Goal: Information Seeking & Learning: Learn about a topic

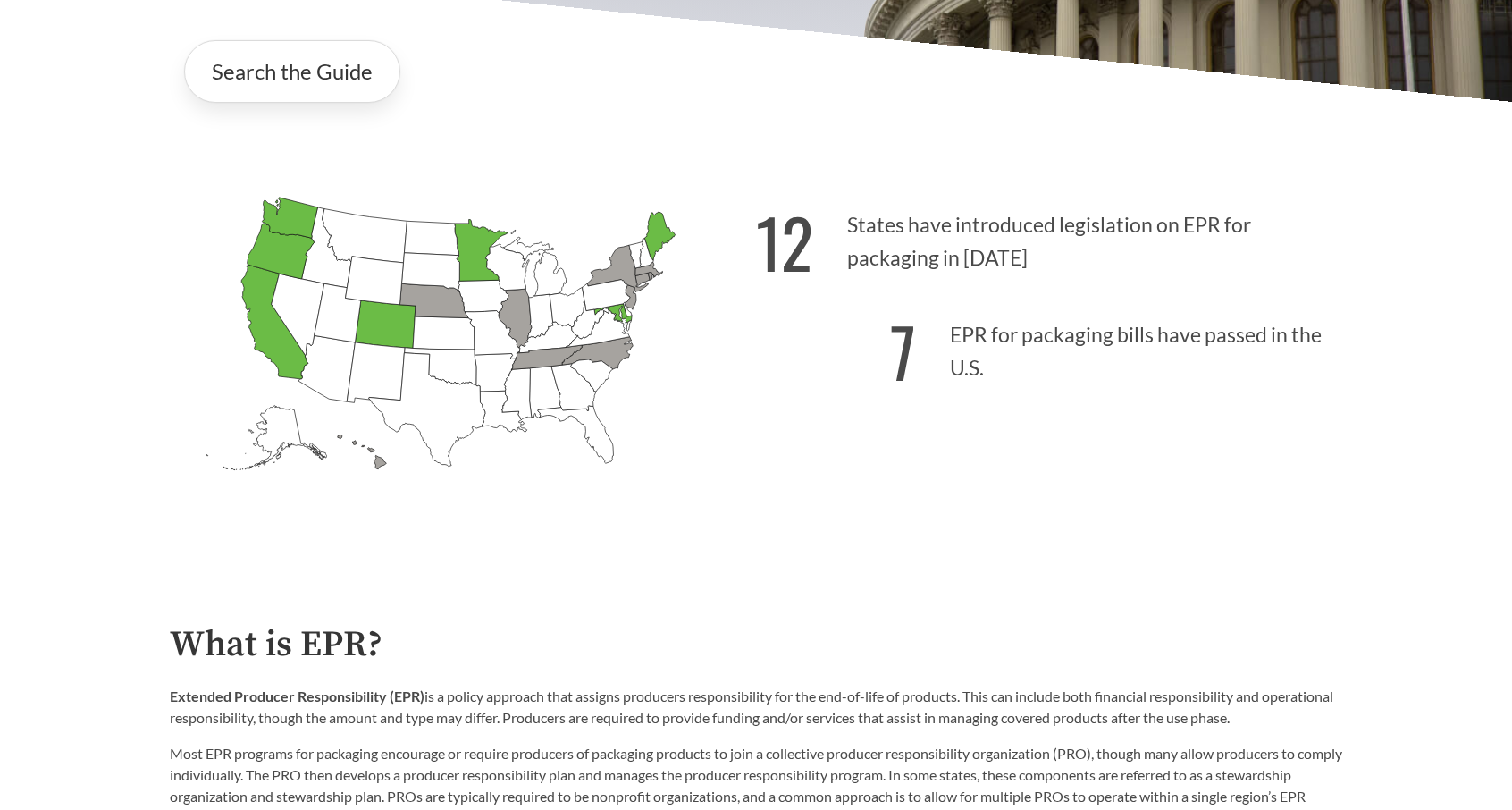
scroll to position [456, 0]
click at [631, 521] on icon "[US_STATE] Introduced: [US_STATE] Introduced: [US_STATE] Introduced: [US_STATE]…" at bounding box center [463, 365] width 586 height 367
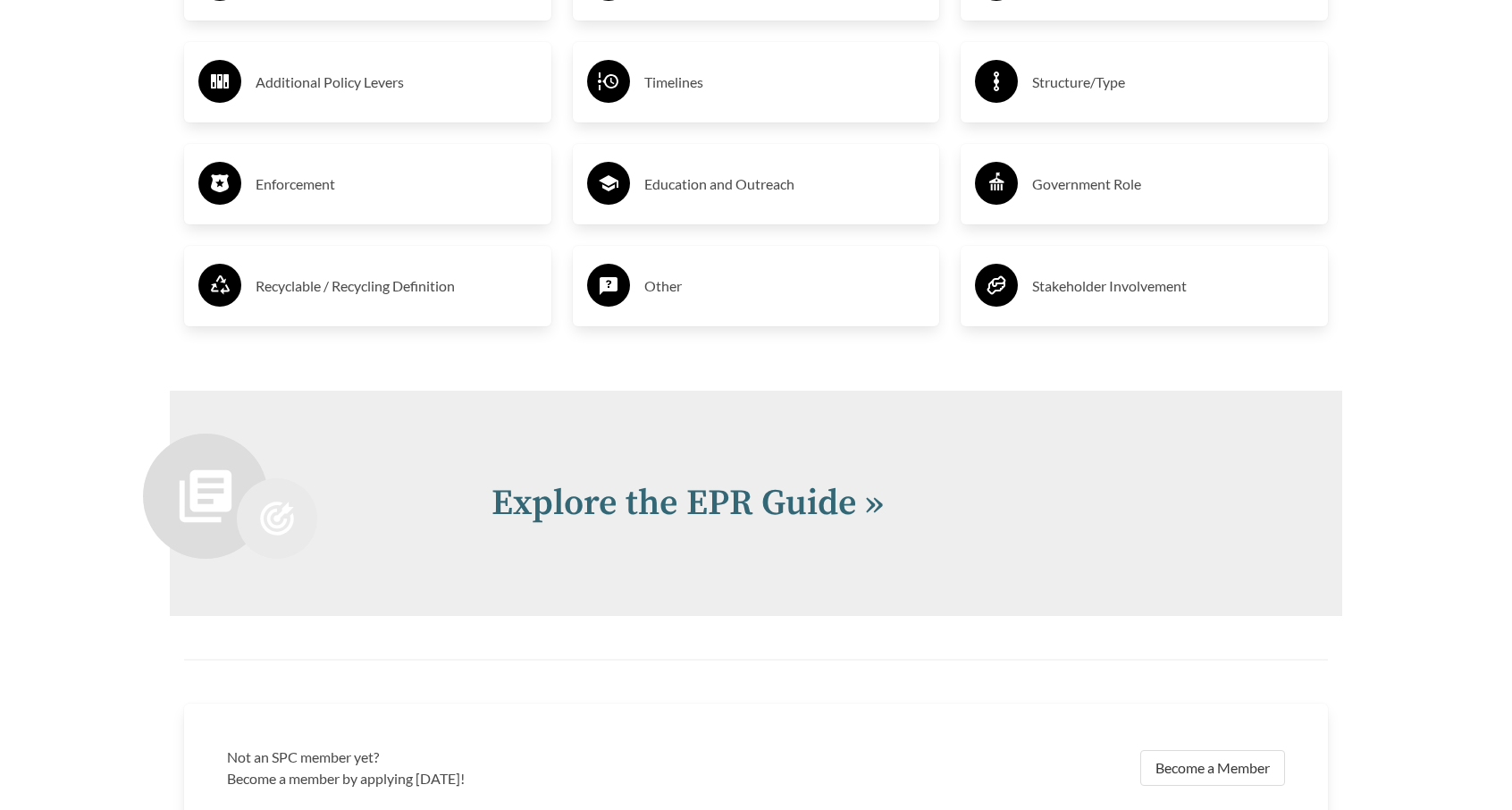
scroll to position [3901, 0]
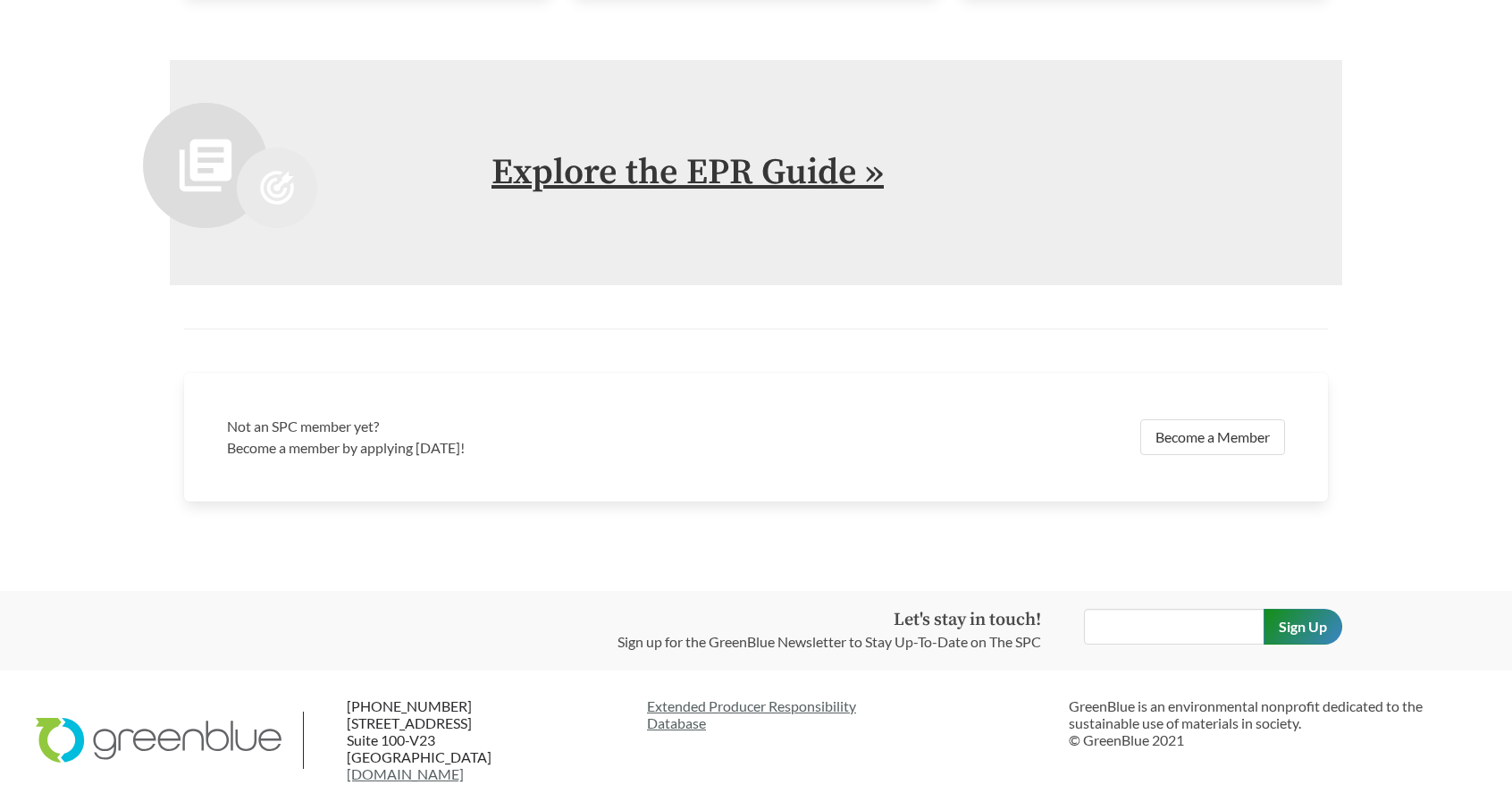
click at [689, 185] on link "Explore the EPR Guide »" at bounding box center [688, 172] width 392 height 45
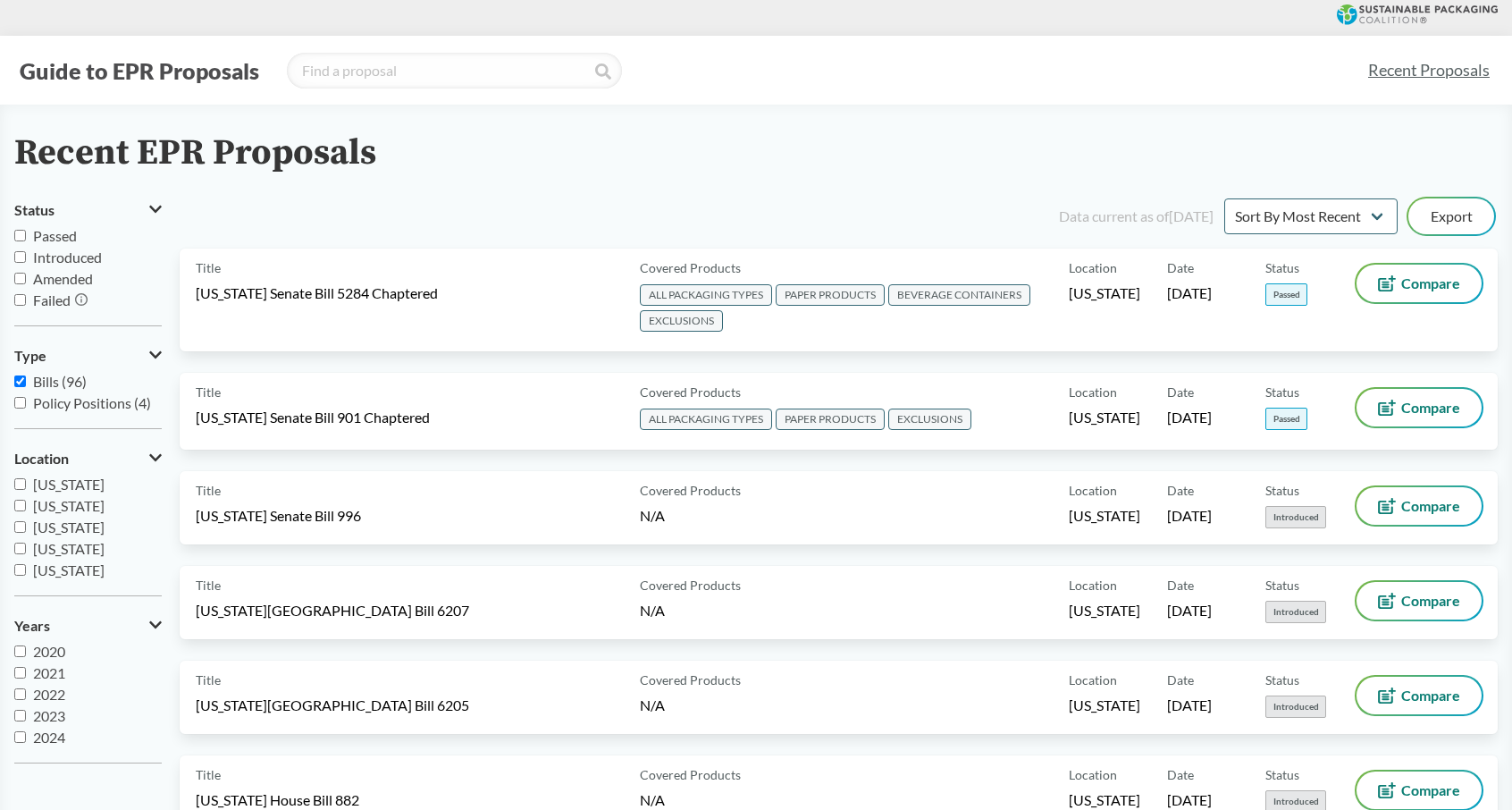
click at [17, 239] on input "Passed" at bounding box center [20, 235] width 12 height 12
checkbox input "true"
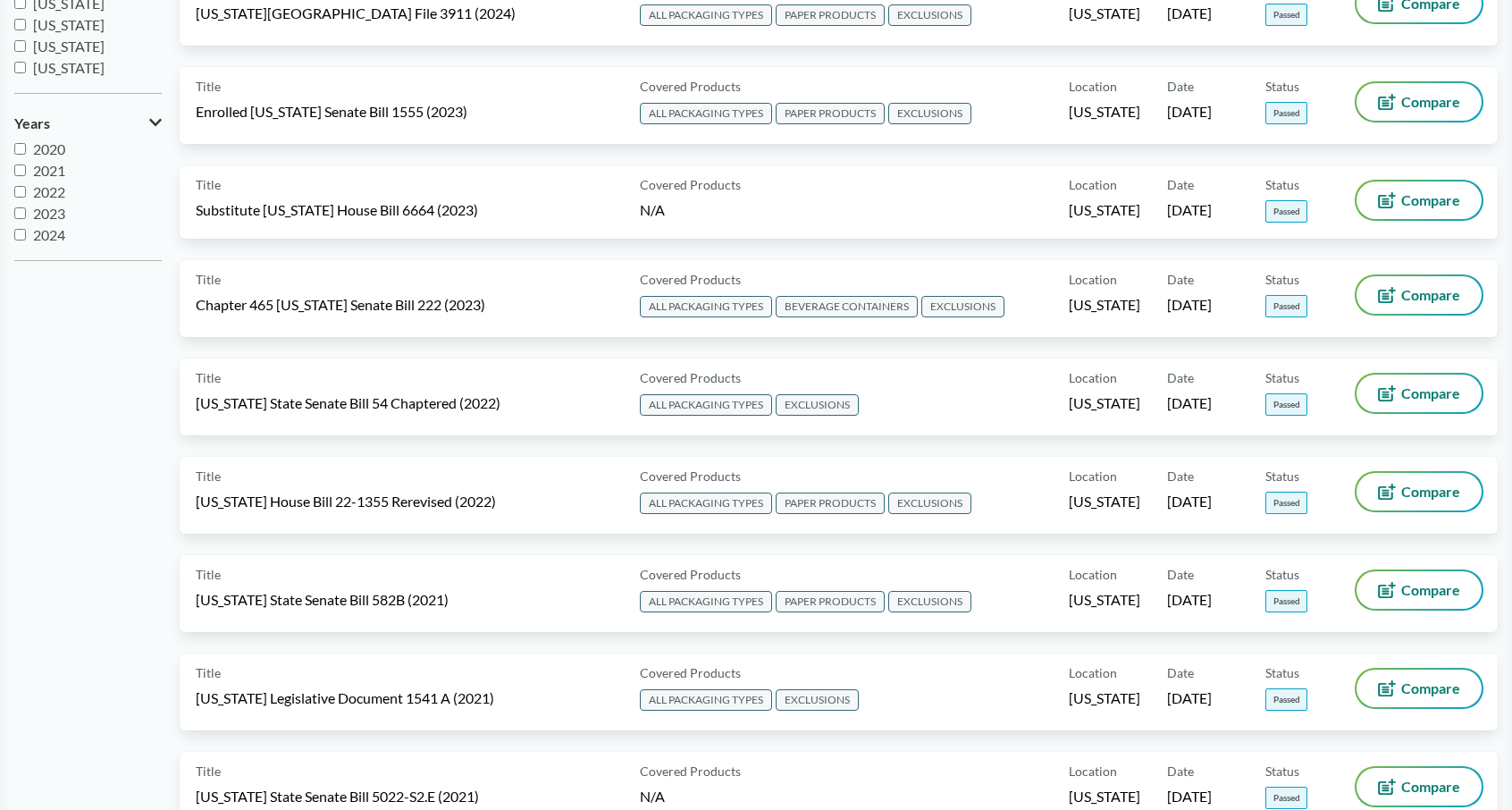
scroll to position [506, 0]
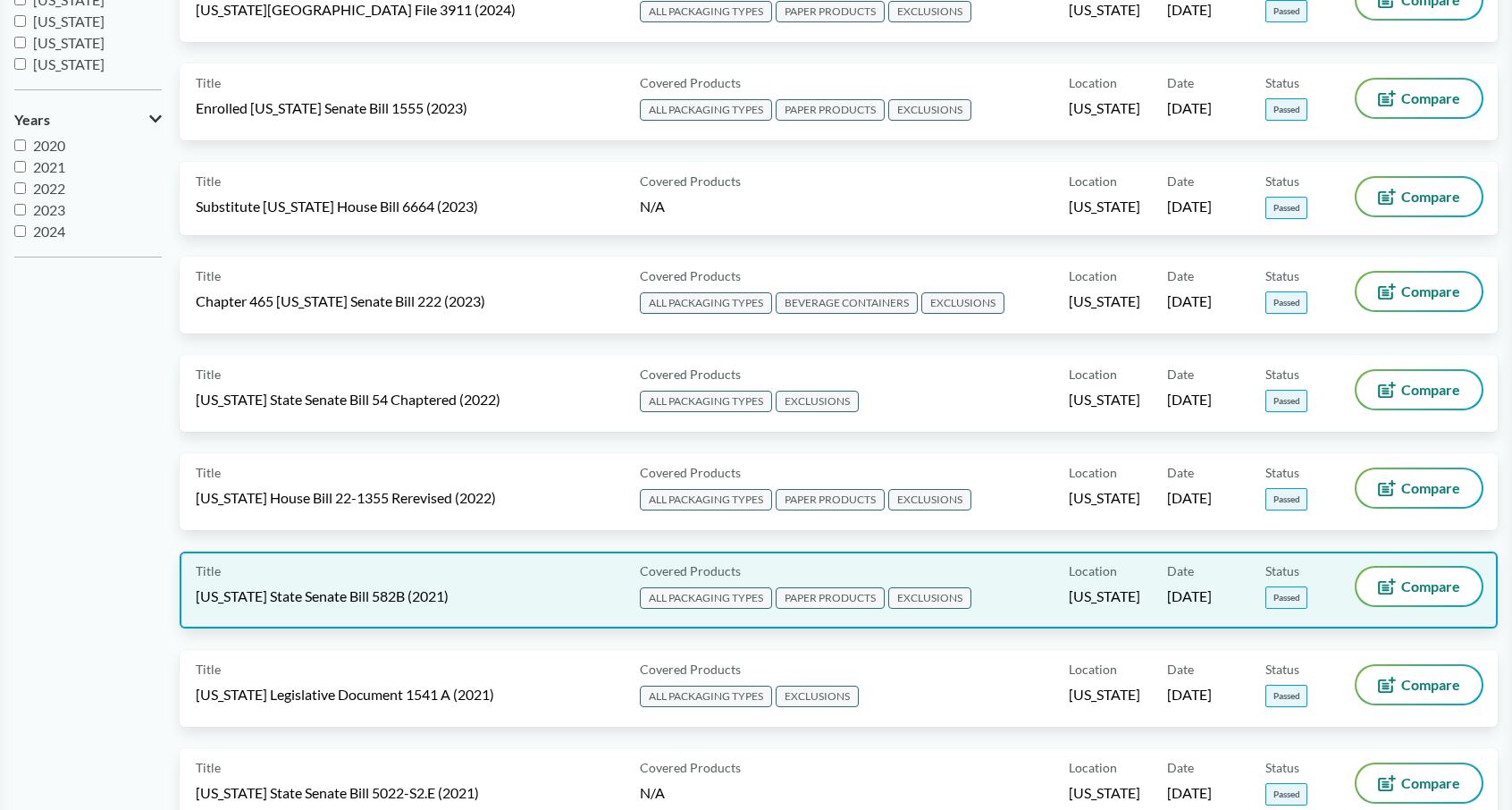
click at [502, 582] on div "Title [US_STATE] State Senate Bill 582B (2021)" at bounding box center [414, 589] width 437 height 45
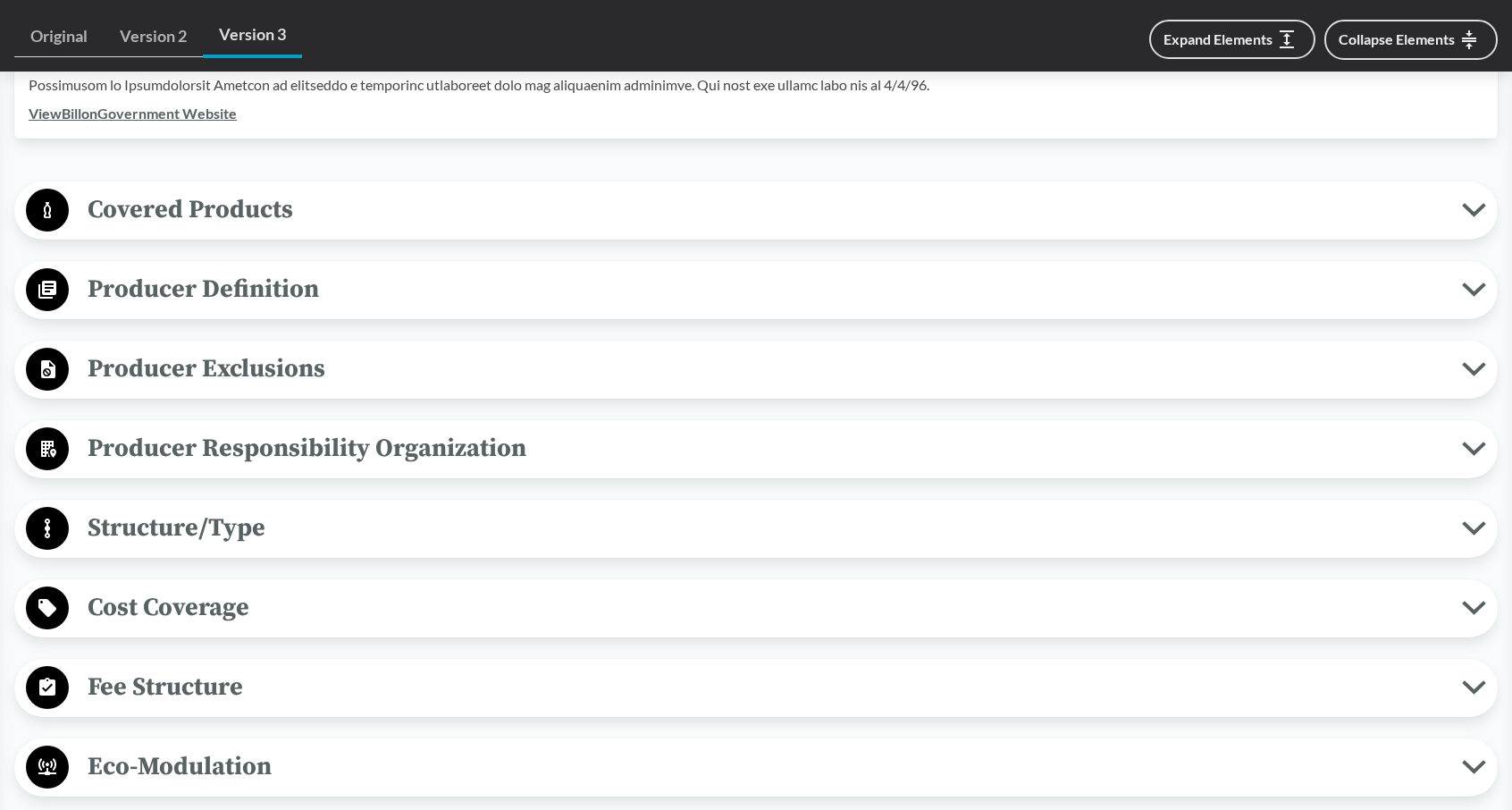
scroll to position [687, 0]
click at [314, 359] on span "Producer Exclusions" at bounding box center [766, 367] width 1393 height 40
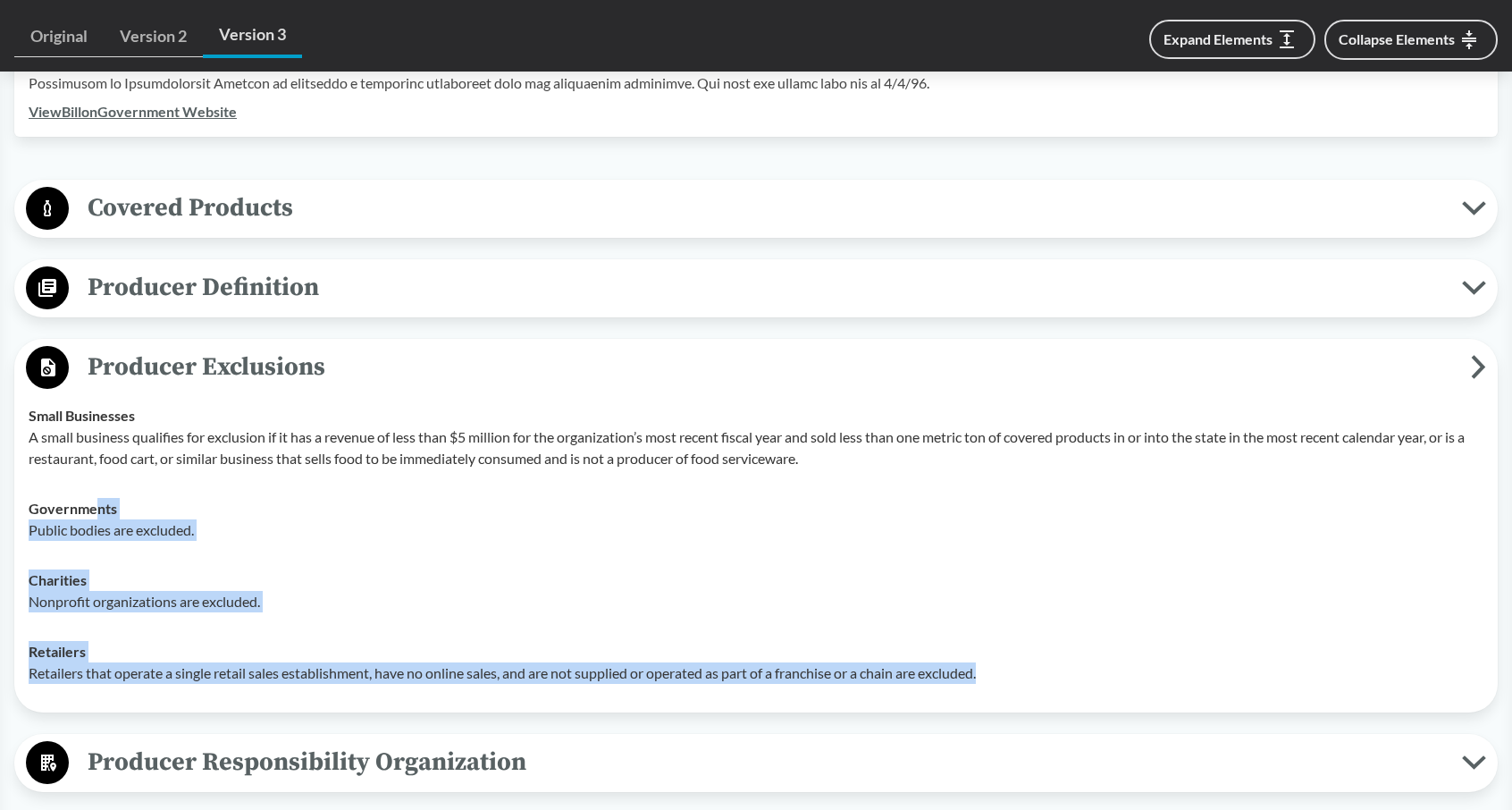
drag, startPoint x: 1025, startPoint y: 667, endPoint x: 97, endPoint y: 484, distance: 945.9
click at [97, 484] on tbody "Small Businesses A small business qualifies for exclusion if it has a revenue o…" at bounding box center [756, 544] width 1471 height 307
click at [393, 540] on td "Governments Public bodies are excluded." at bounding box center [756, 519] width 1471 height 72
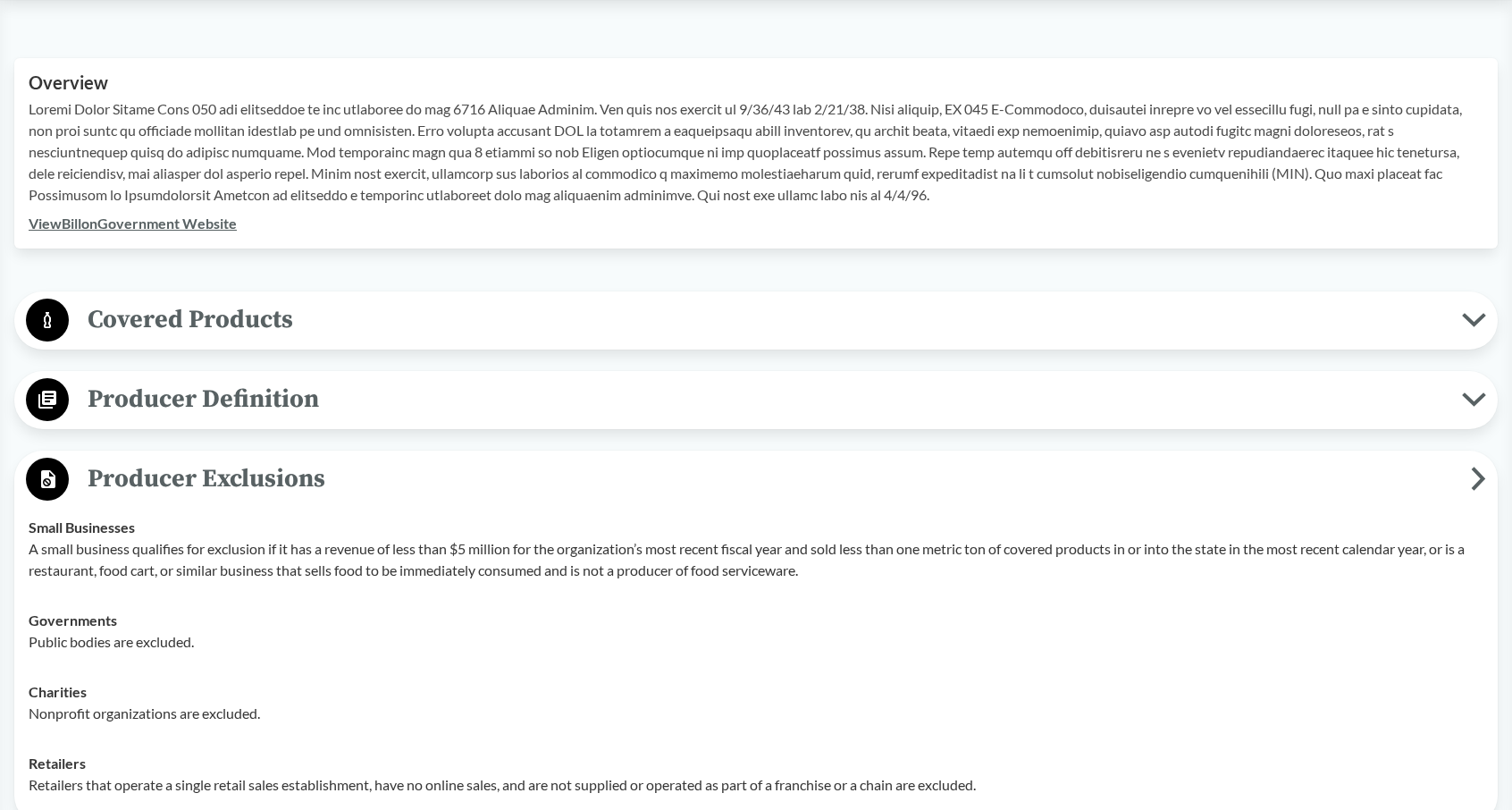
scroll to position [576, 0]
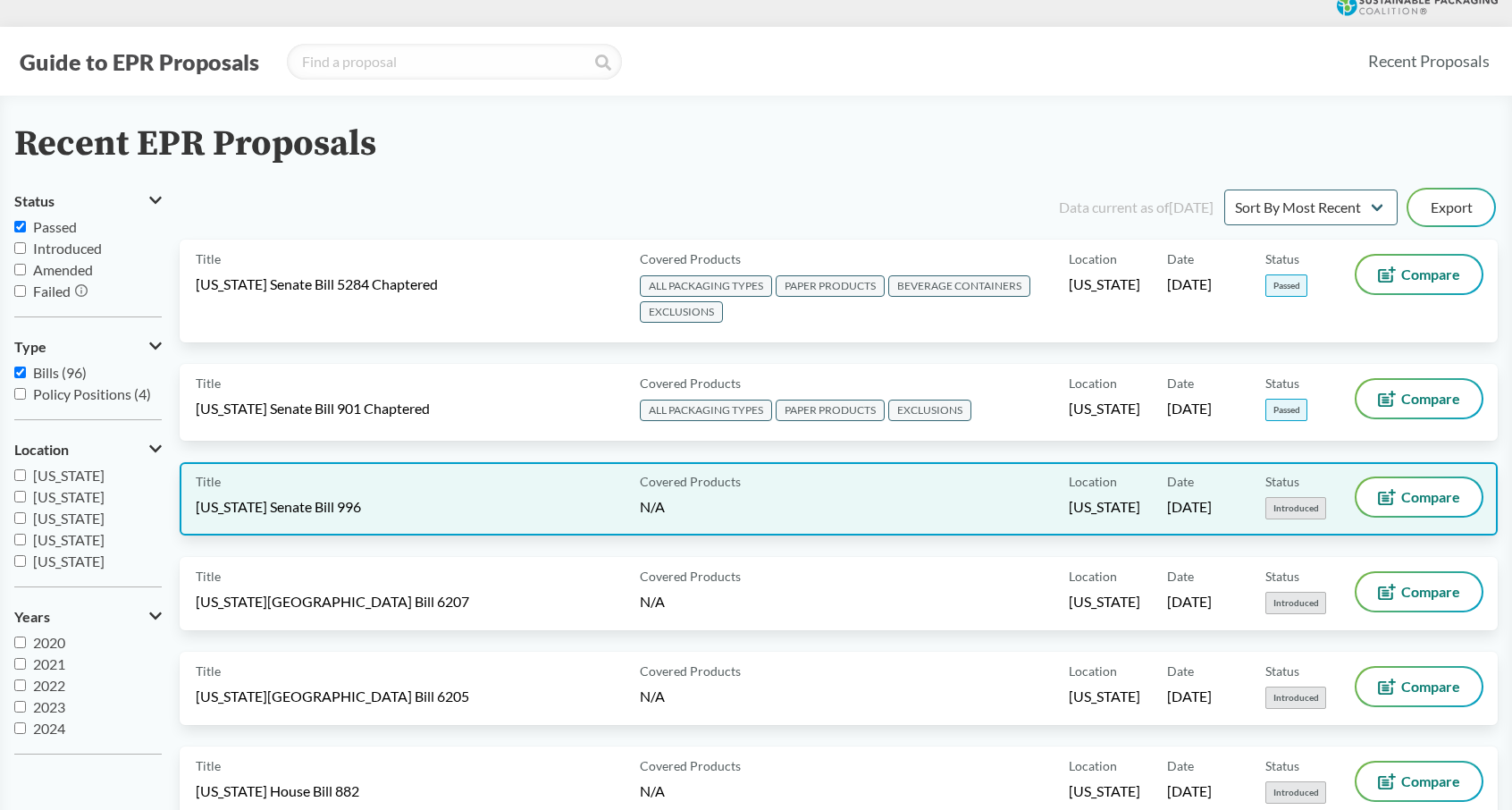
scroll to position [6, 0]
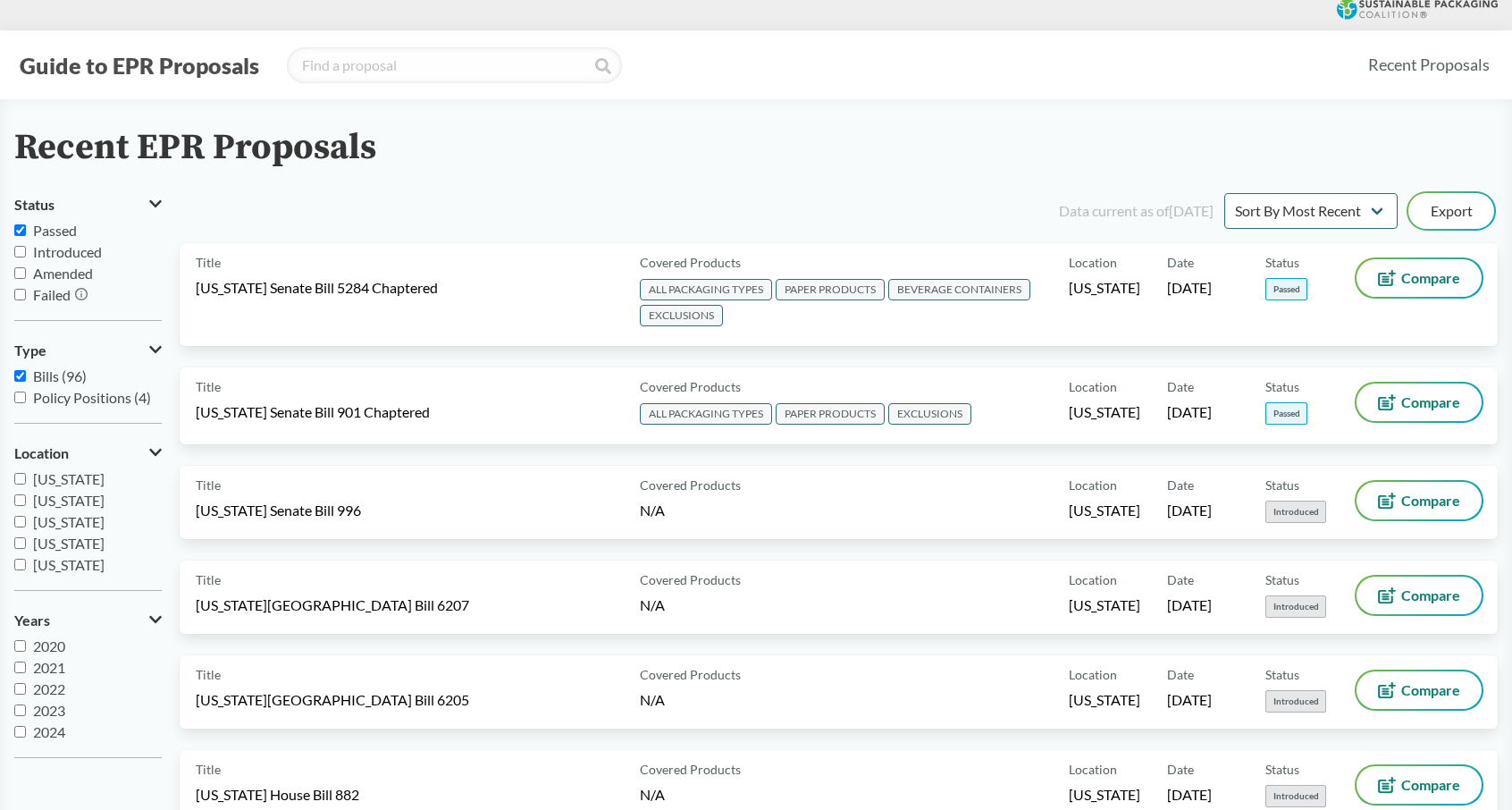
click at [21, 371] on input "Bills (96)" at bounding box center [20, 375] width 12 height 12
checkbox input "false"
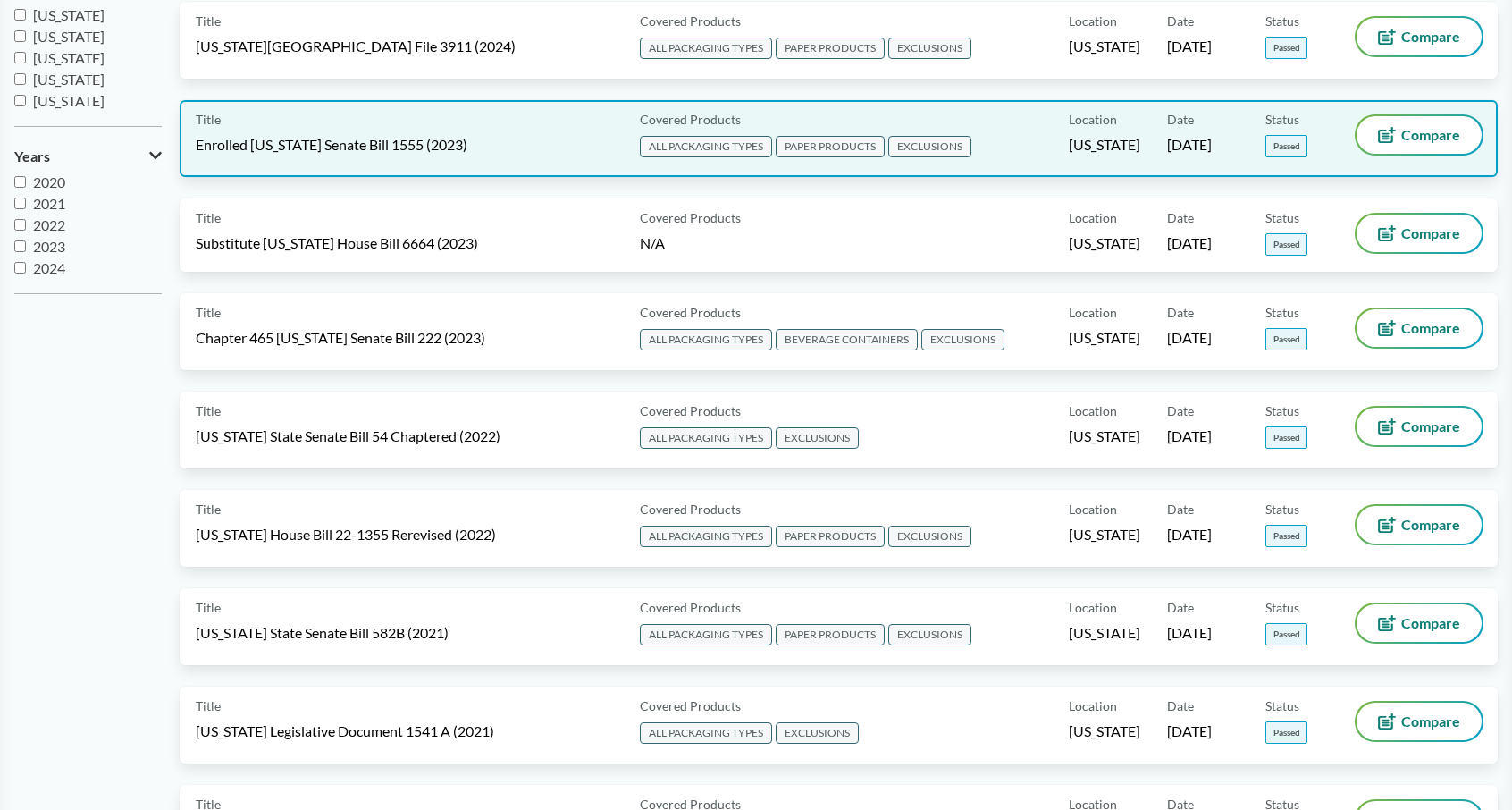
scroll to position [475, 0]
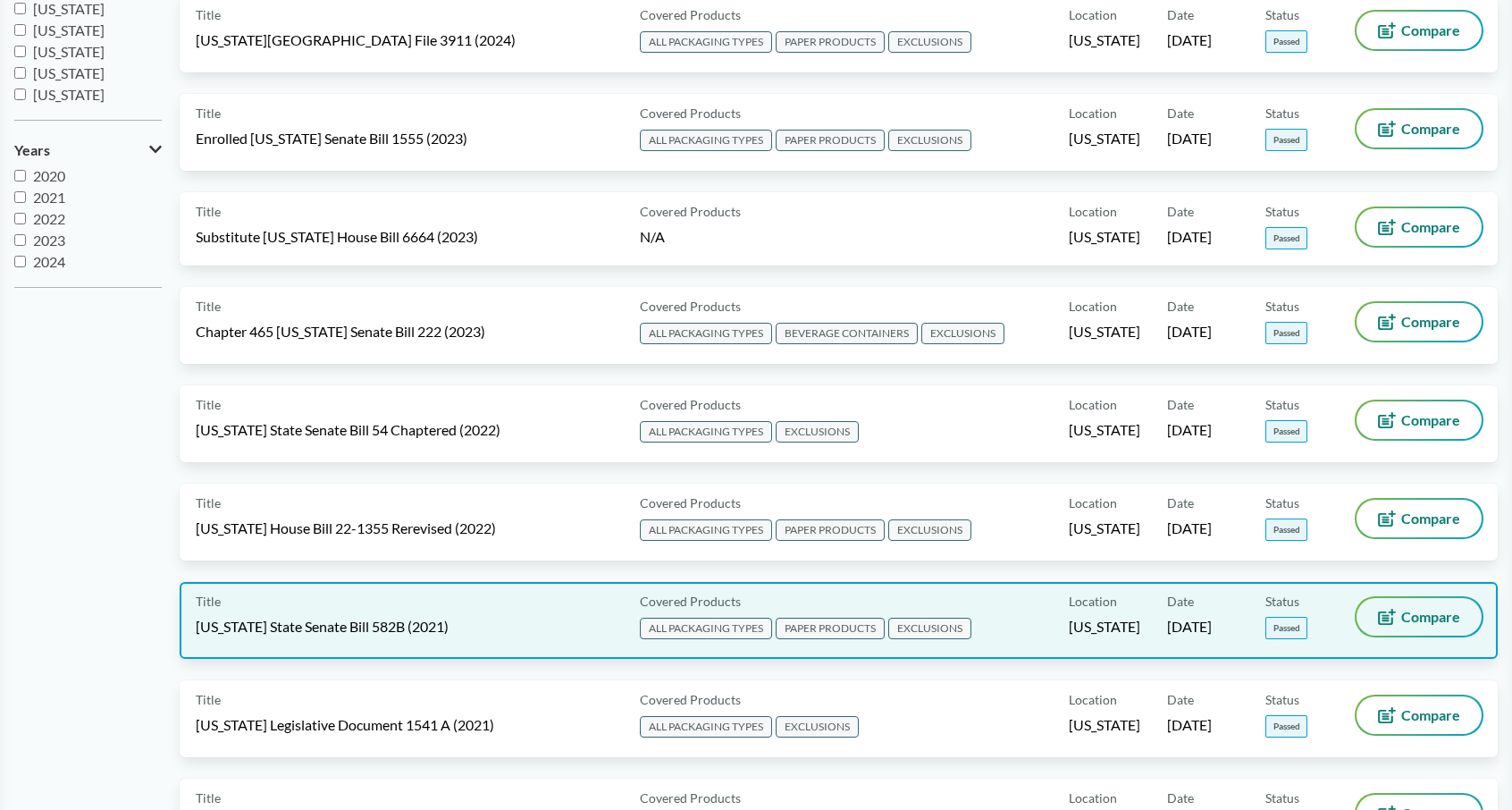
click at [1389, 612] on icon at bounding box center [1386, 616] width 17 height 16
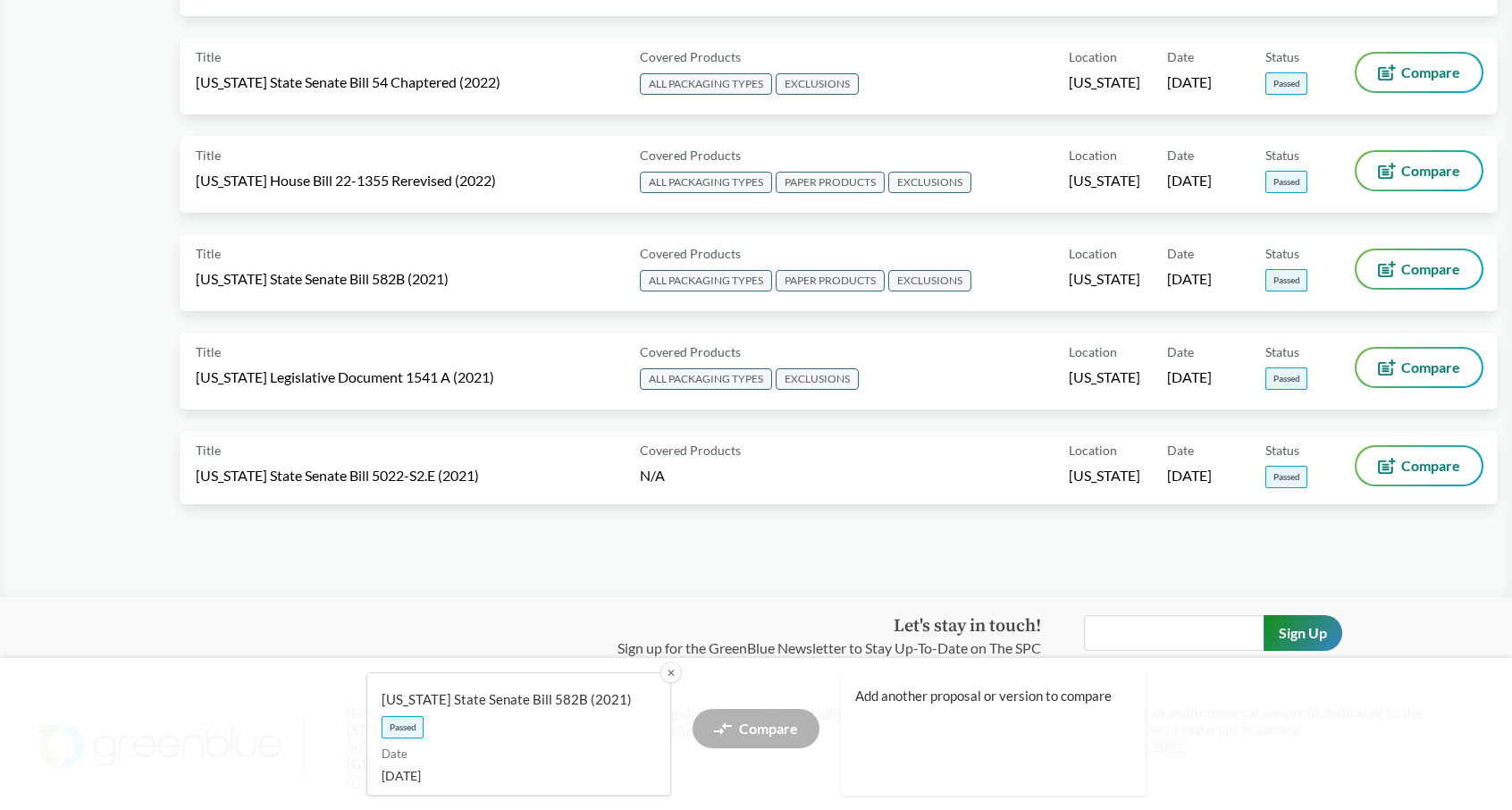
scroll to position [824, 0]
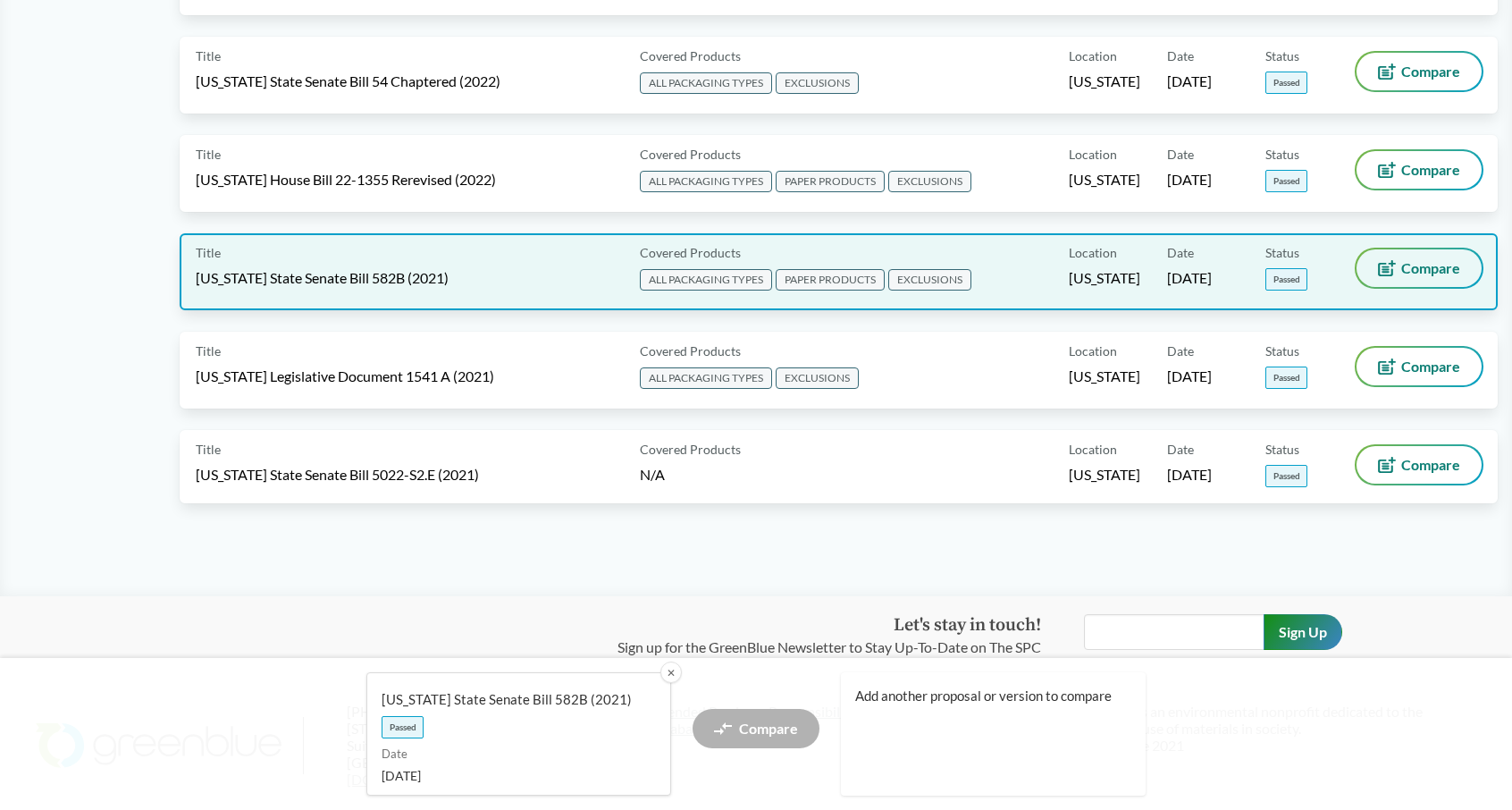
click at [1399, 268] on button "Compare" at bounding box center [1419, 268] width 125 height 38
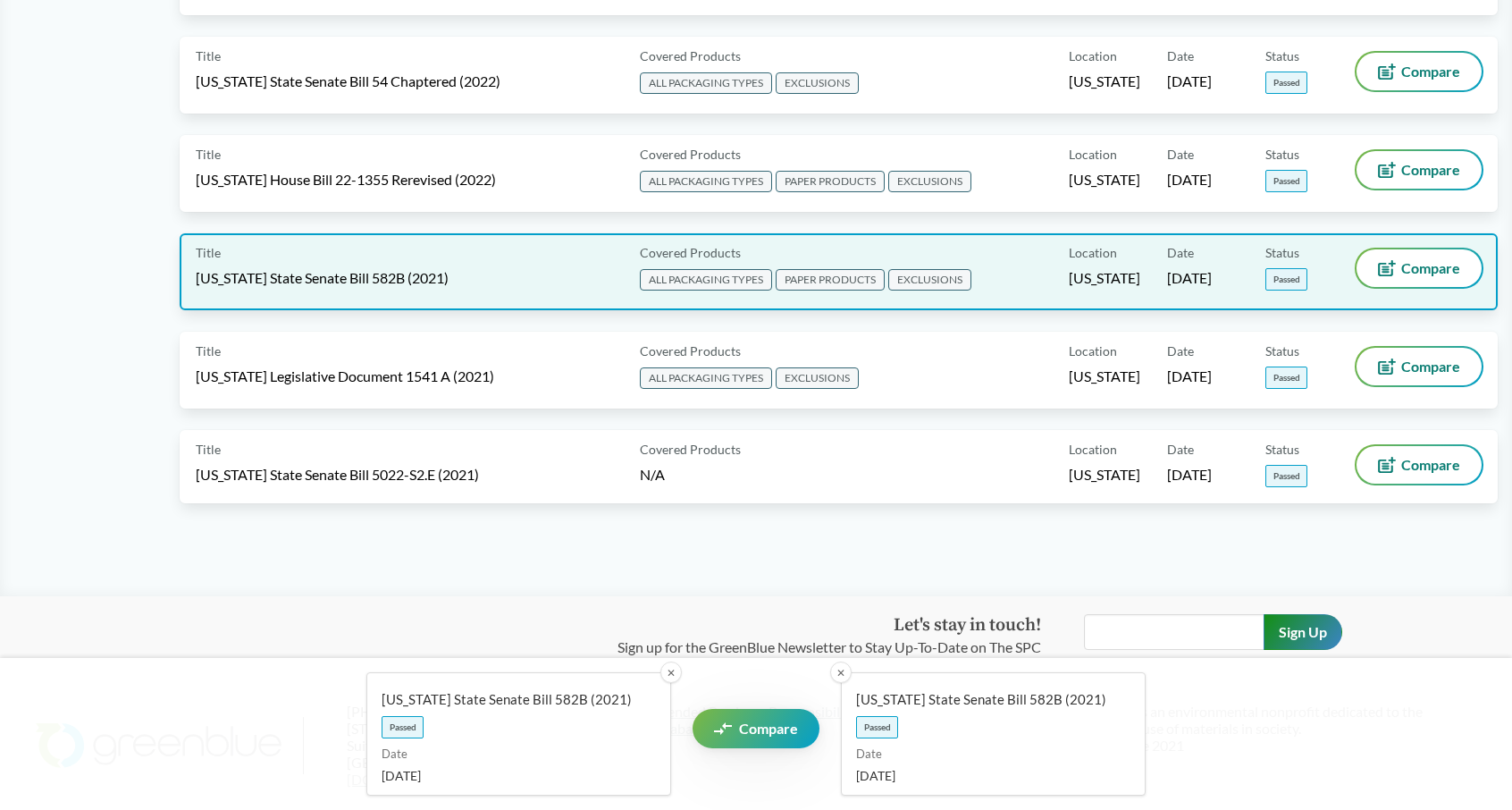
click at [237, 240] on div "Title [US_STATE] State Senate Bill 582B (2021) Covered Products ALL PACKAGING T…" at bounding box center [838, 272] width 1318 height 77
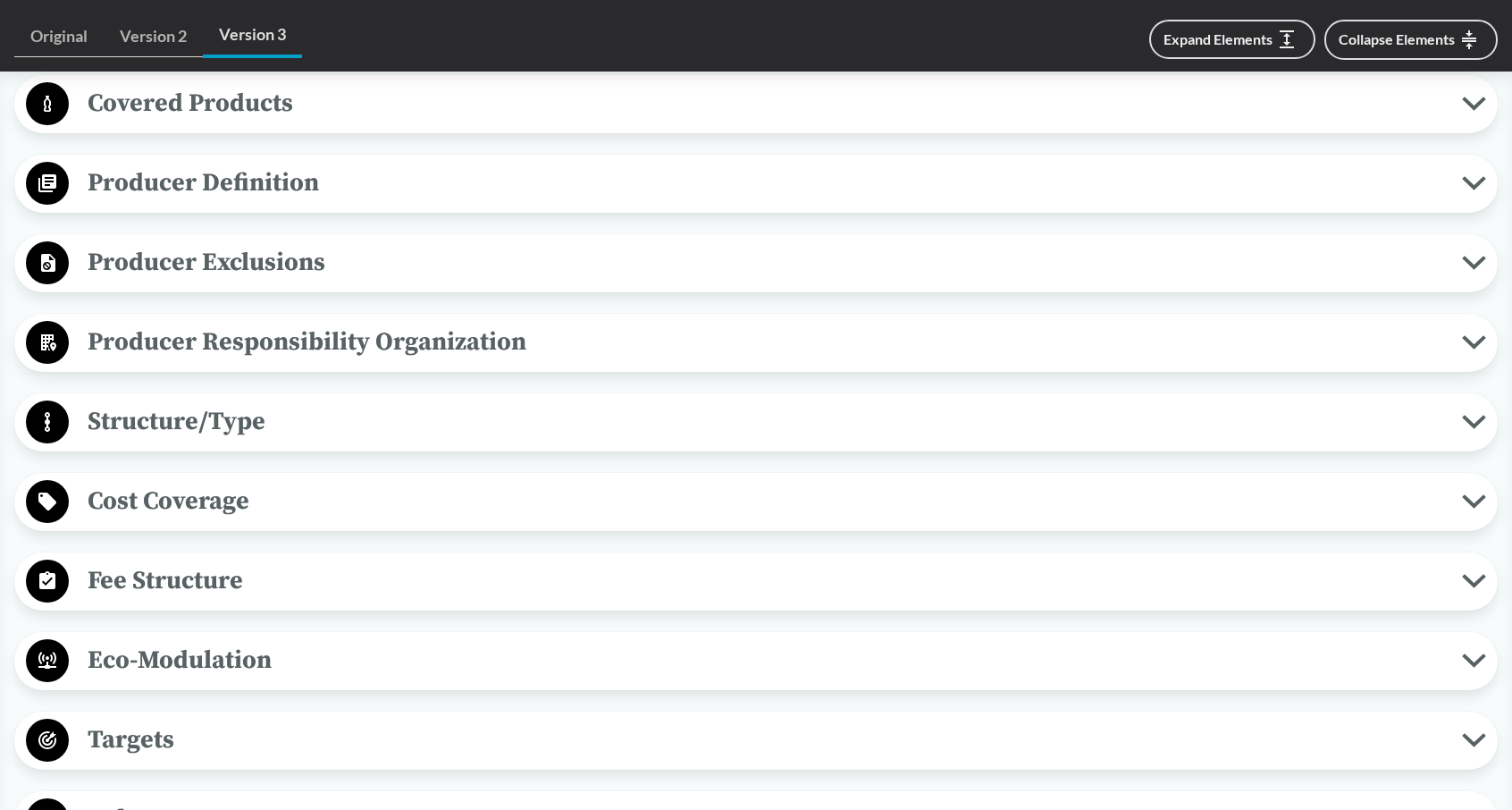
scroll to position [802, 0]
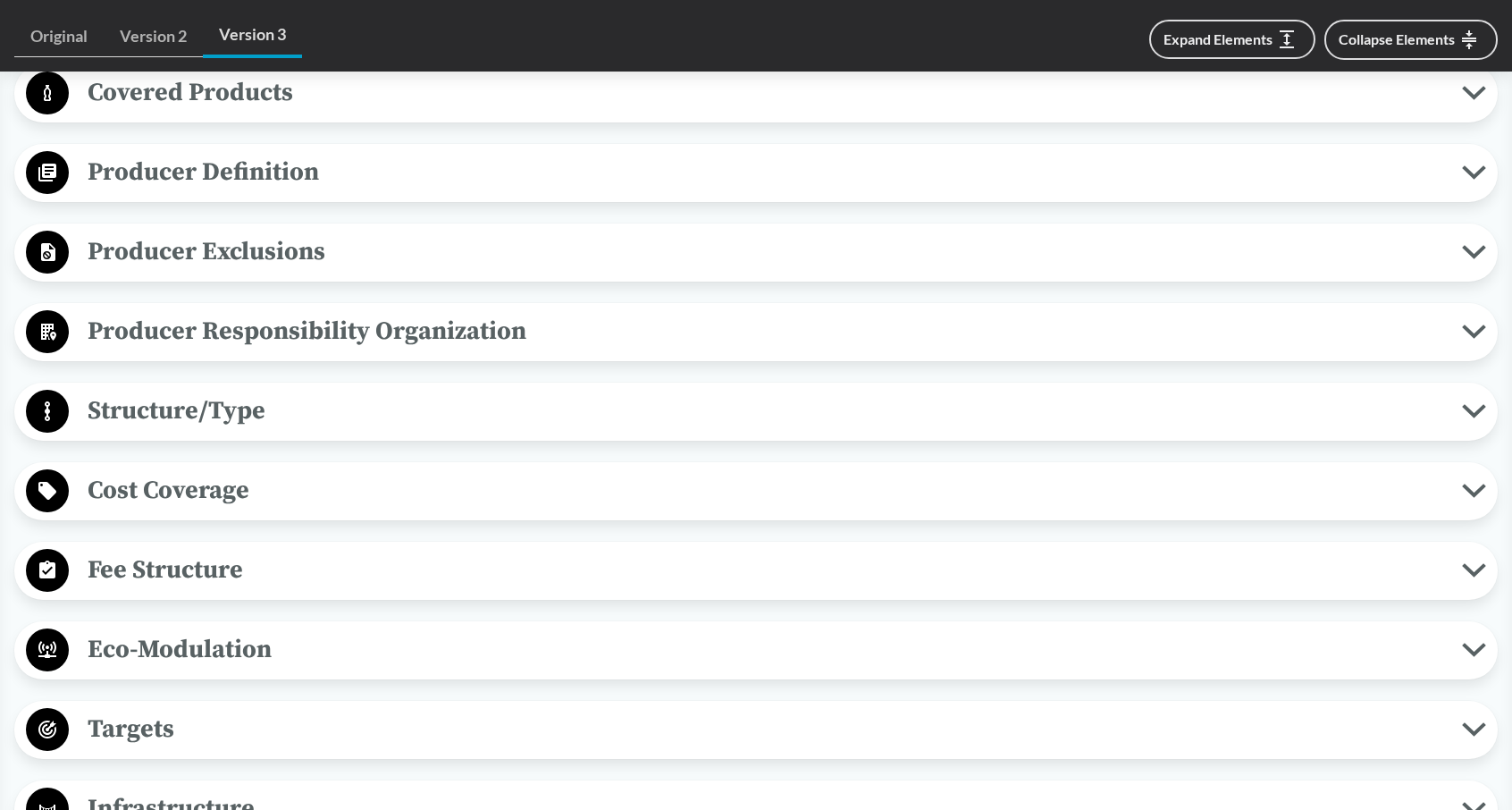
click at [277, 272] on button "Producer Exclusions" at bounding box center [756, 253] width 1471 height 46
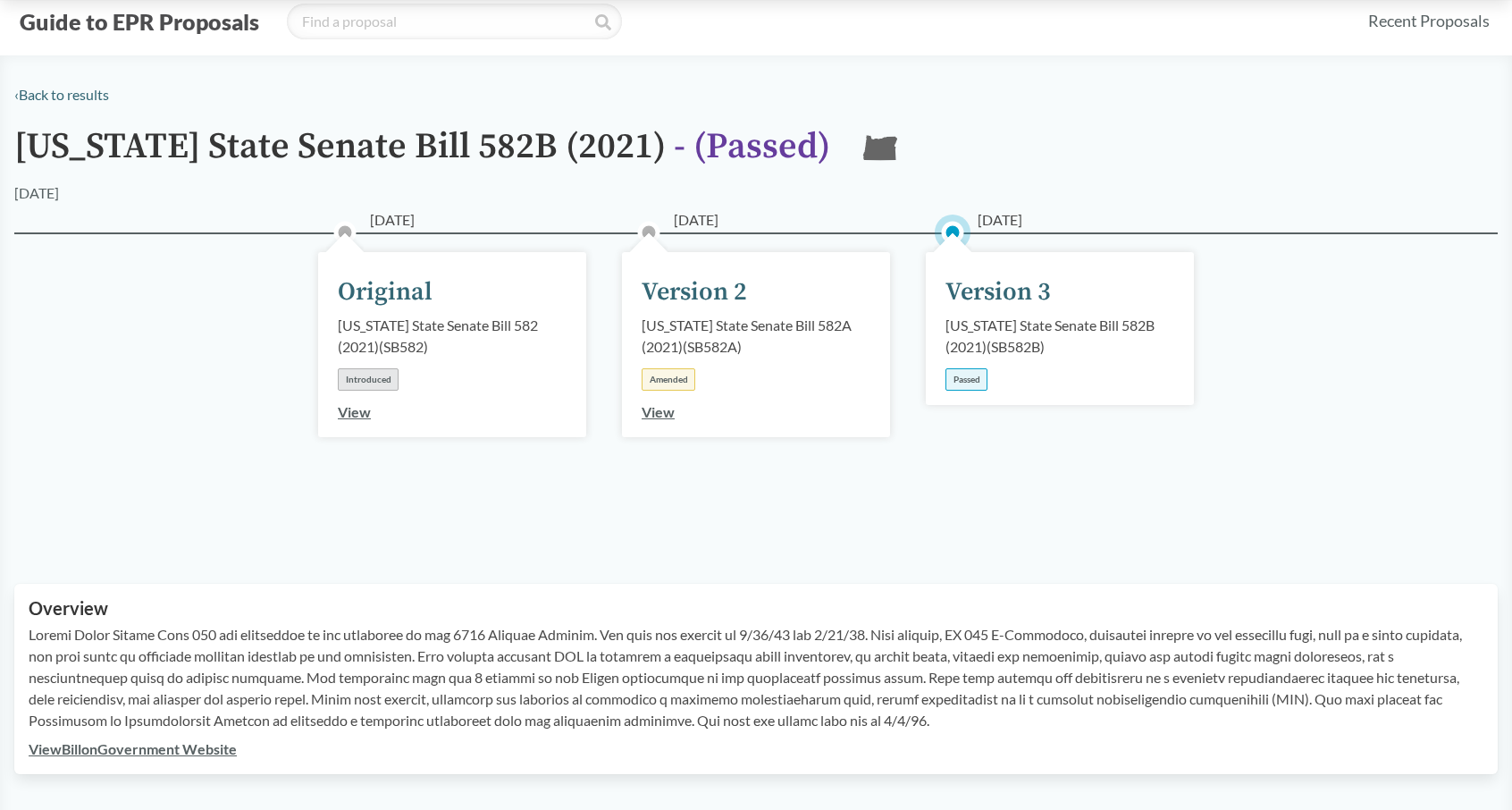
scroll to position [0, 0]
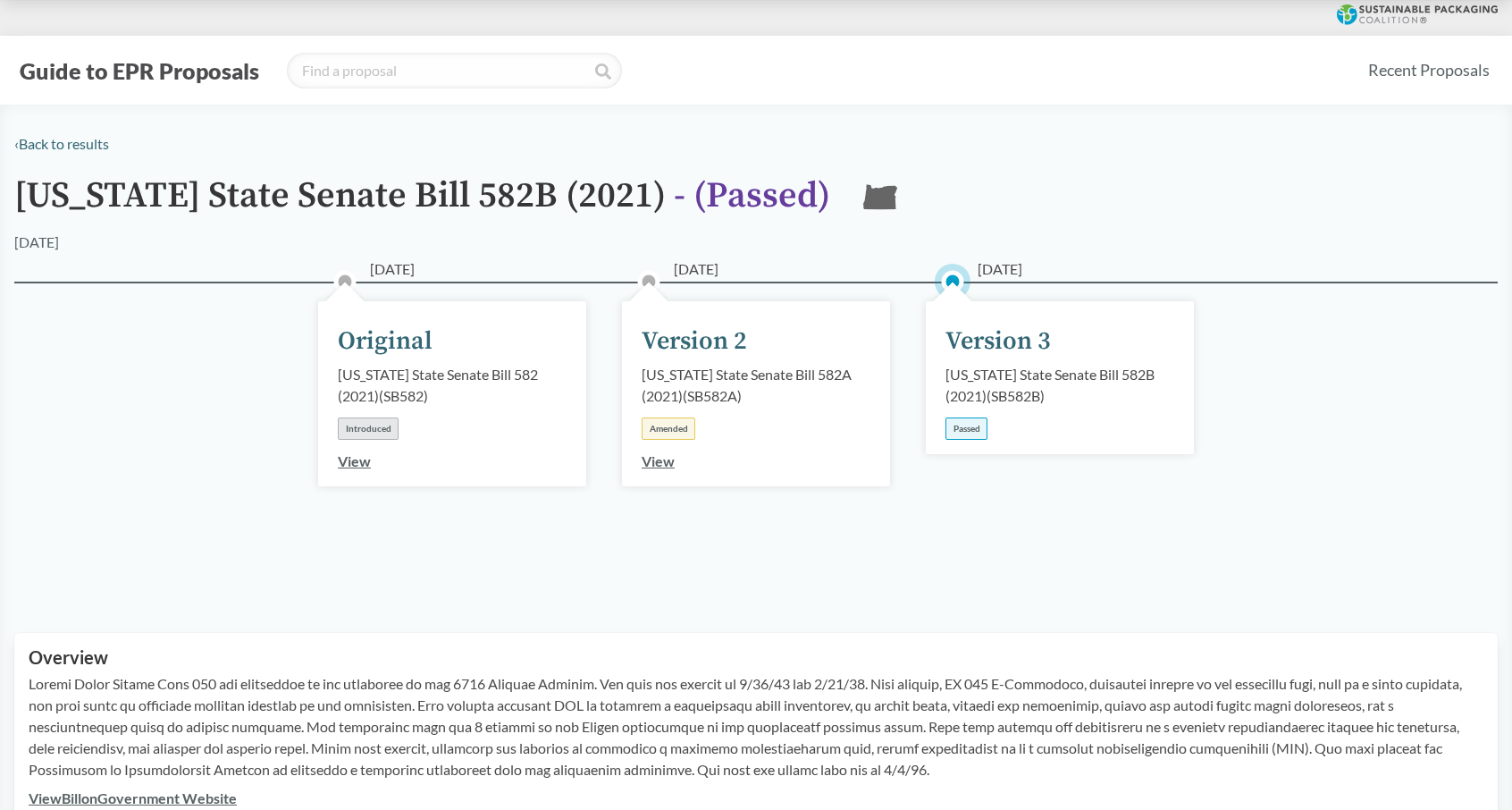
click at [111, 68] on button "Guide to EPR Proposals" at bounding box center [140, 70] width 250 height 29
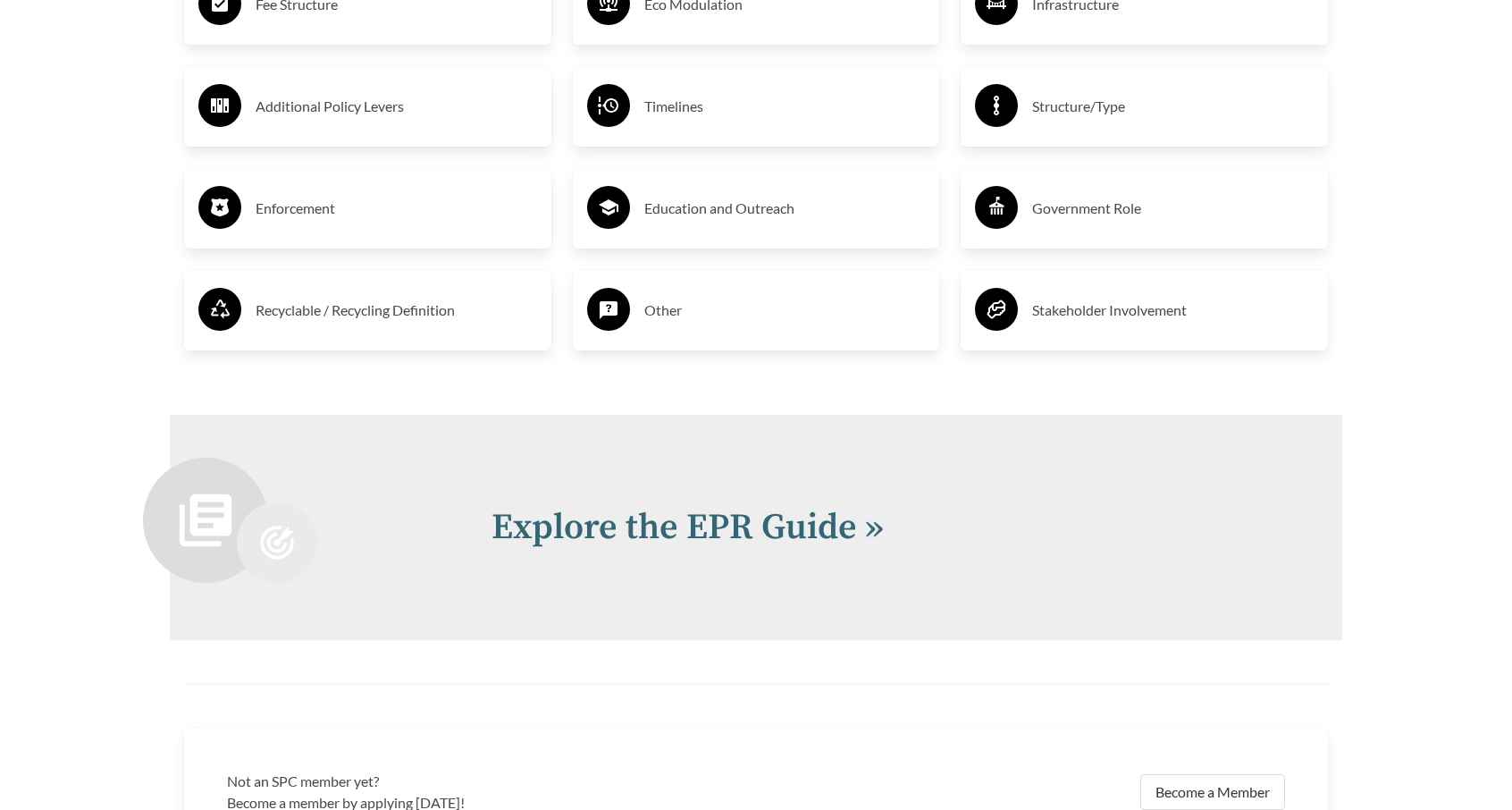
scroll to position [3901, 0]
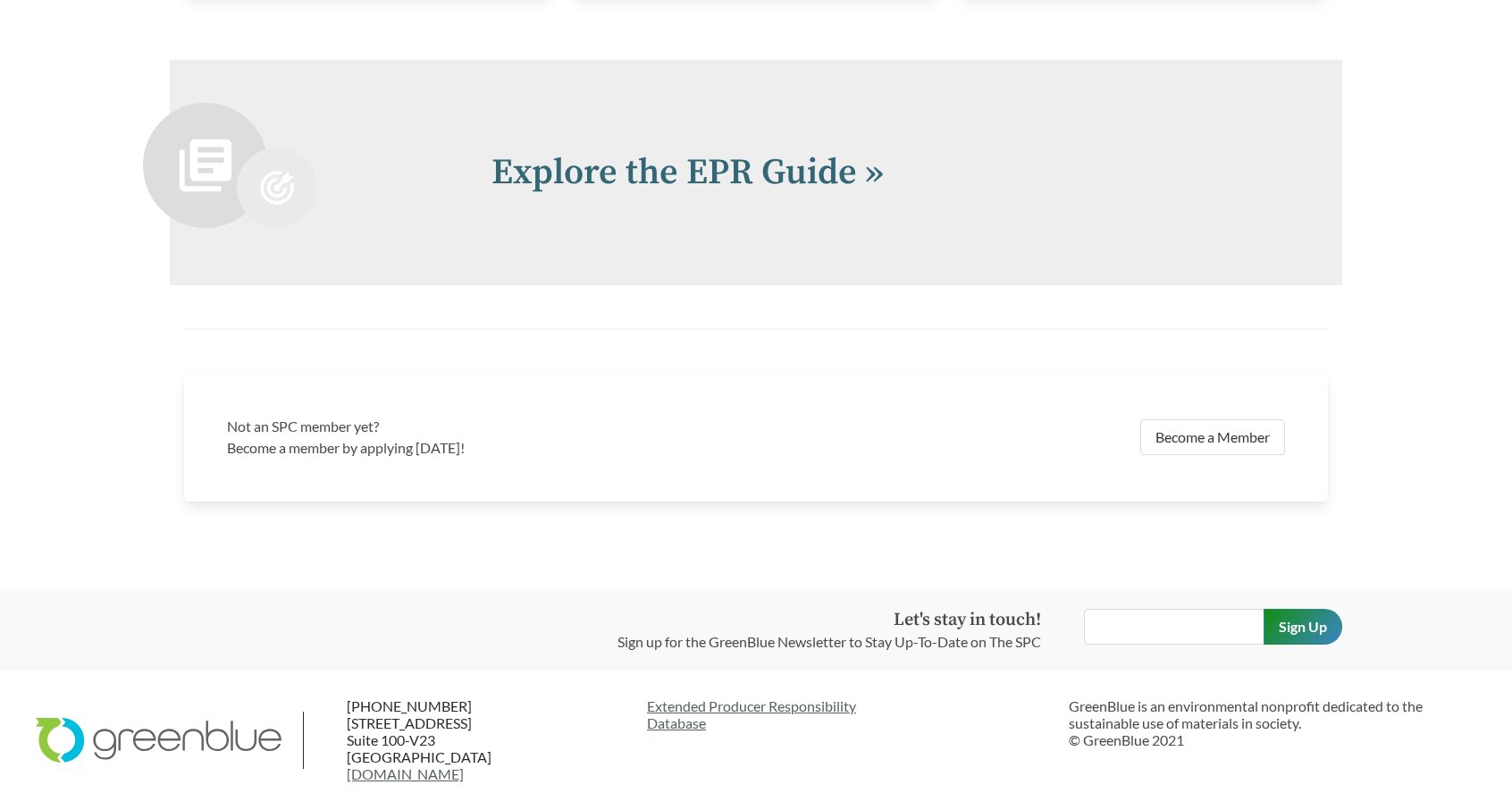
click at [483, 207] on div "Explore the EPR Guide »" at bounding box center [756, 172] width 1173 height 225
click at [601, 133] on div "Explore the EPR Guide »" at bounding box center [756, 172] width 1173 height 225
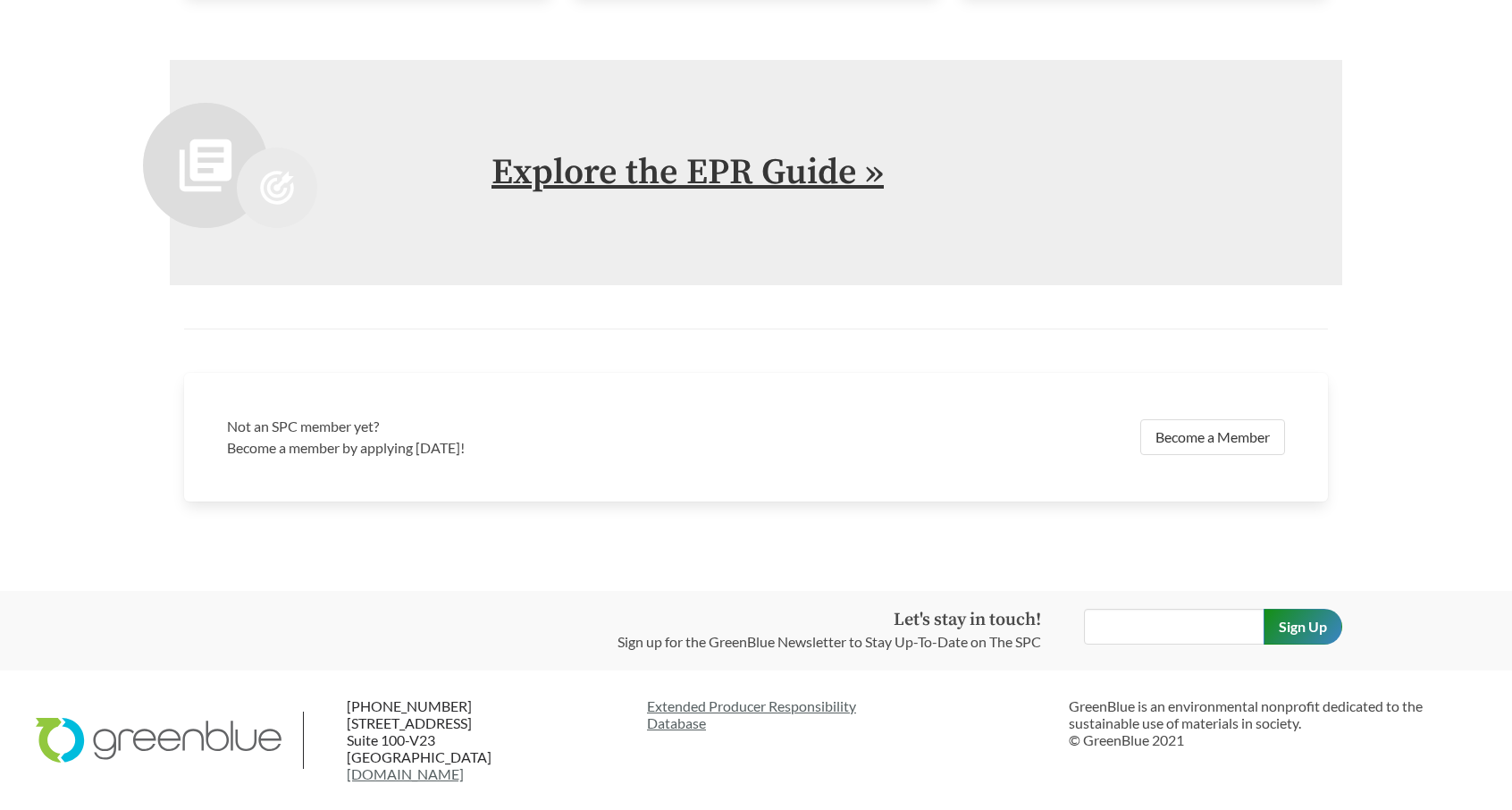
click at [598, 168] on link "Explore the EPR Guide »" at bounding box center [688, 172] width 392 height 45
